Goal: Task Accomplishment & Management: Manage account settings

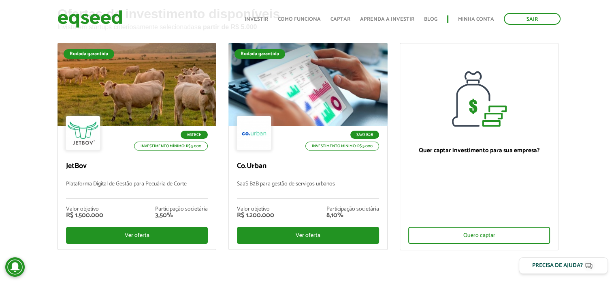
scroll to position [61, 0]
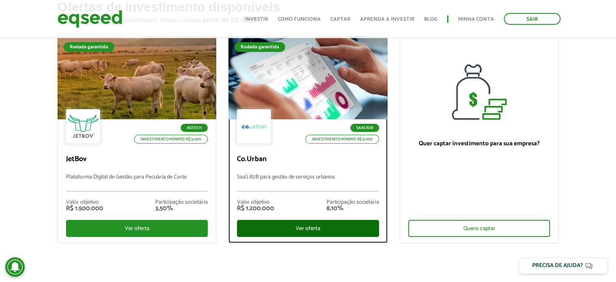
click at [299, 226] on div "Ver oferta" at bounding box center [308, 228] width 142 height 17
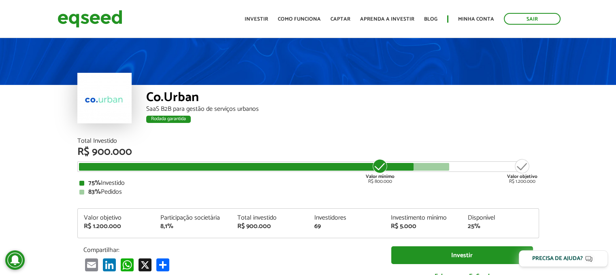
drag, startPoint x: 620, startPoint y: 18, endPoint x: 619, endPoint y: -12, distance: 30.4
click at [616, 0] on html "Sair Toggle navigation Toggle navigation Início Investir Como funciona" at bounding box center [308, 137] width 616 height 275
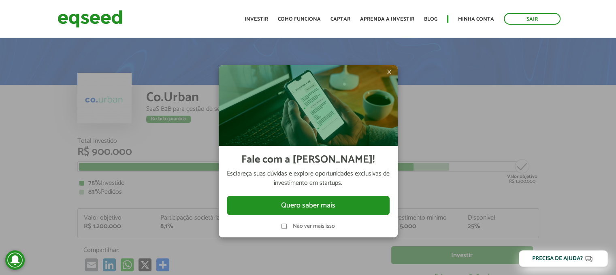
click at [487, 121] on div at bounding box center [308, 137] width 616 height 275
click at [387, 73] on span "×" at bounding box center [389, 72] width 5 height 10
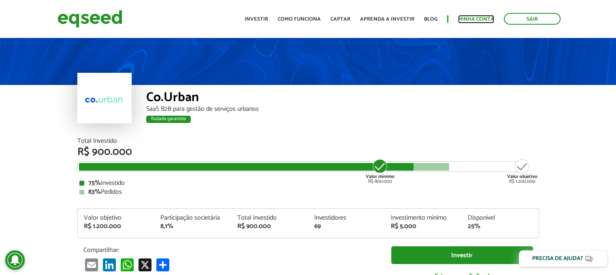
click at [481, 19] on link "Minha conta" at bounding box center [476, 19] width 36 height 5
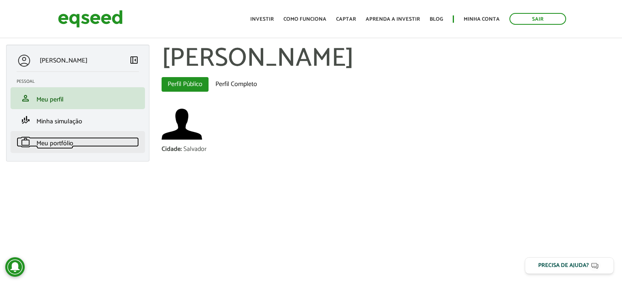
click at [47, 142] on span "Meu portfólio" at bounding box center [54, 143] width 37 height 11
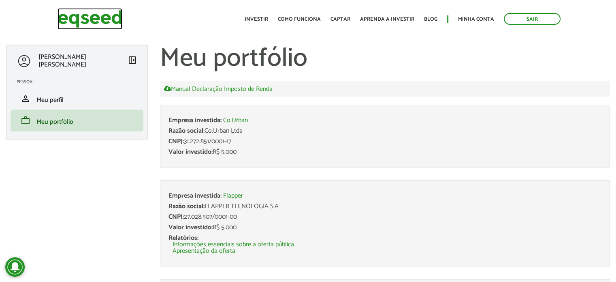
click at [83, 17] on img at bounding box center [90, 18] width 65 height 21
